Goal: Task Accomplishment & Management: Manage account settings

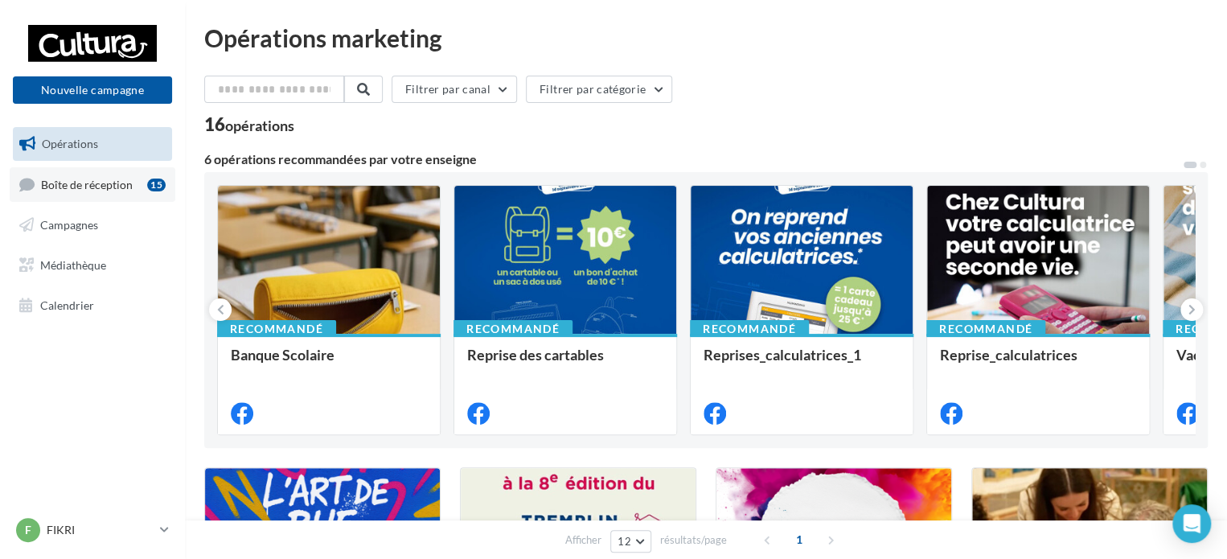
click at [121, 192] on link "Boîte de réception 15" at bounding box center [93, 184] width 166 height 35
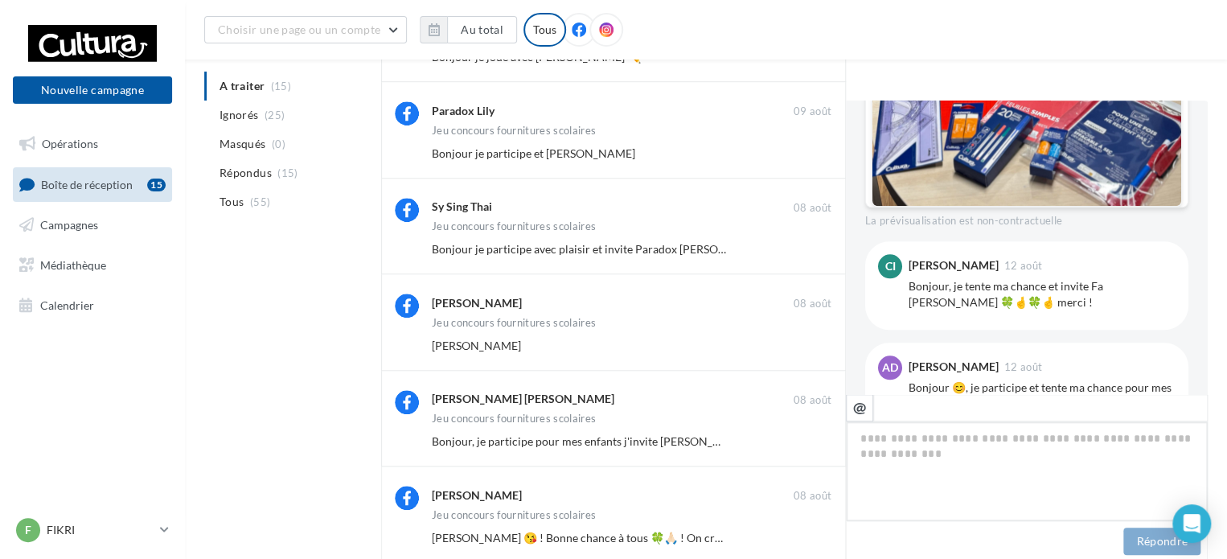
scroll to position [665, 0]
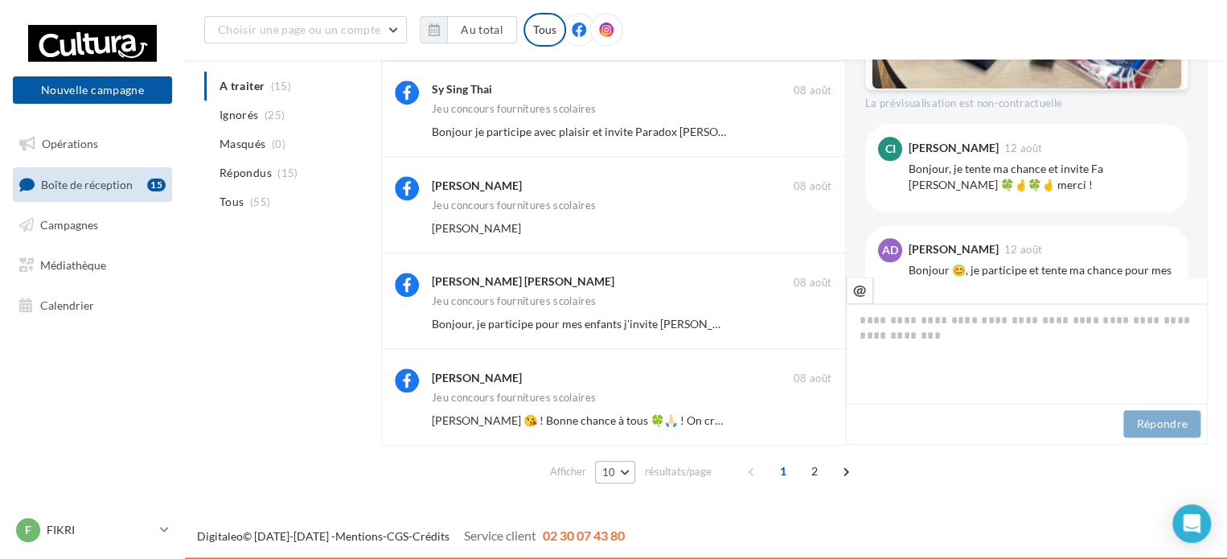
click at [614, 477] on button "10" at bounding box center [615, 472] width 41 height 23
click at [624, 445] on button "50" at bounding box center [651, 443] width 113 height 28
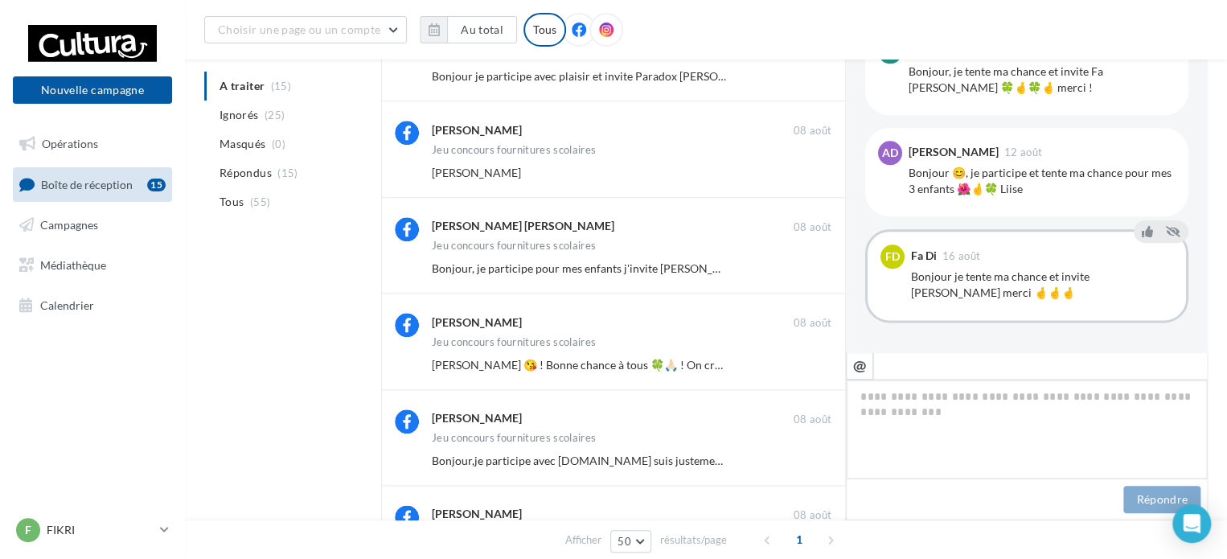
scroll to position [804, 0]
